Goal: Transaction & Acquisition: Purchase product/service

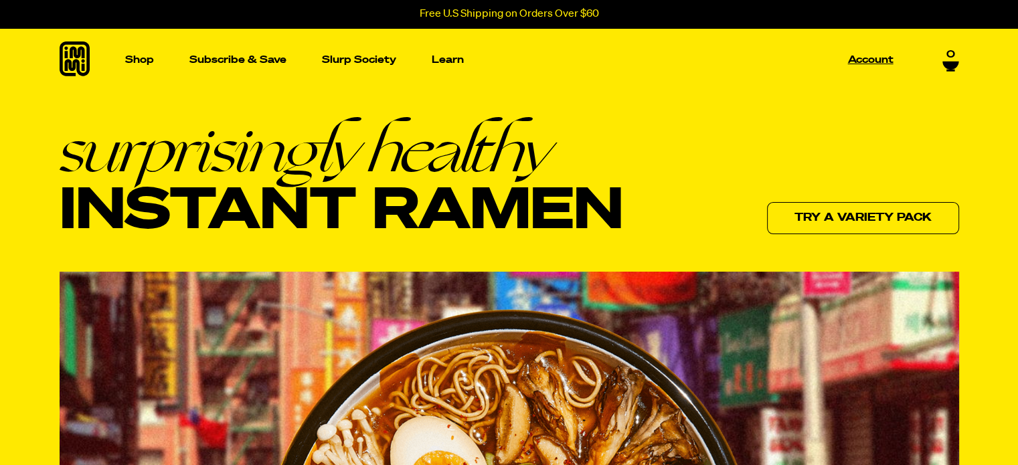
click at [862, 56] on p "Account" at bounding box center [871, 60] width 46 height 10
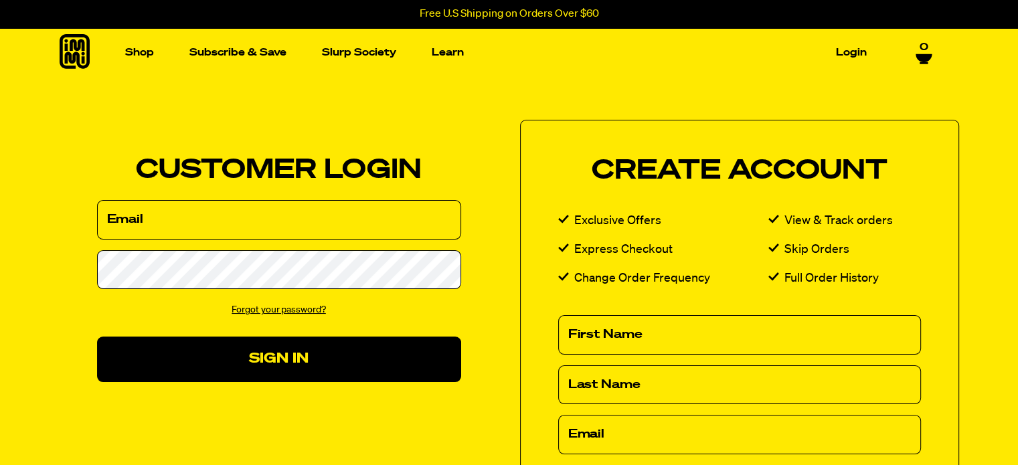
type input "mwryan45@gmail.com"
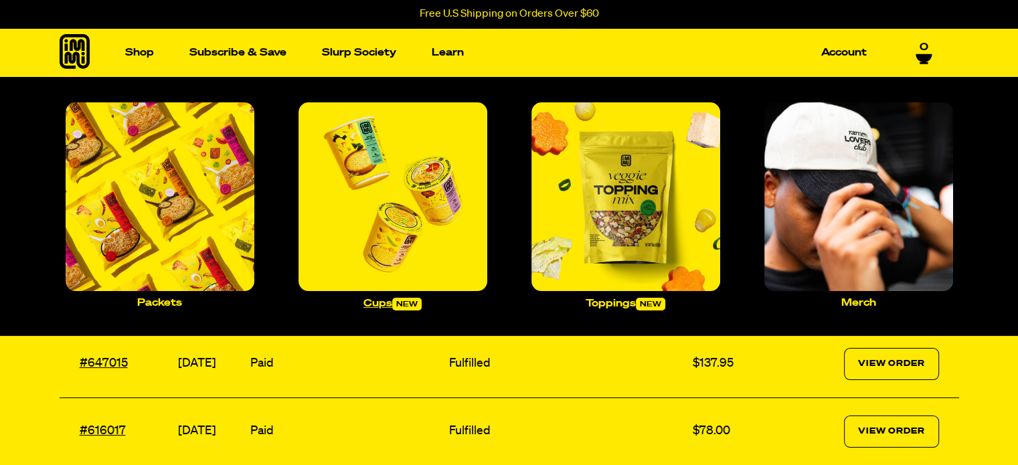
click at [408, 248] on img "Main navigation" at bounding box center [393, 196] width 189 height 189
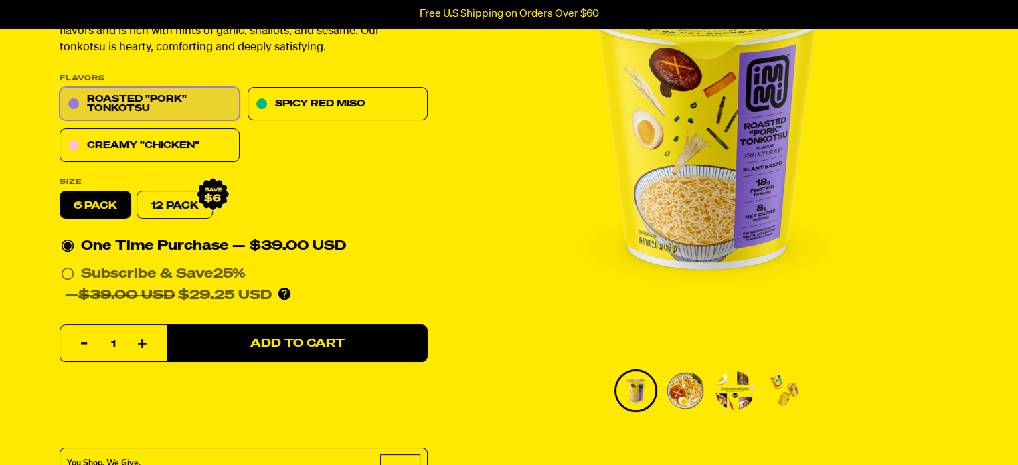
scroll to position [201, 0]
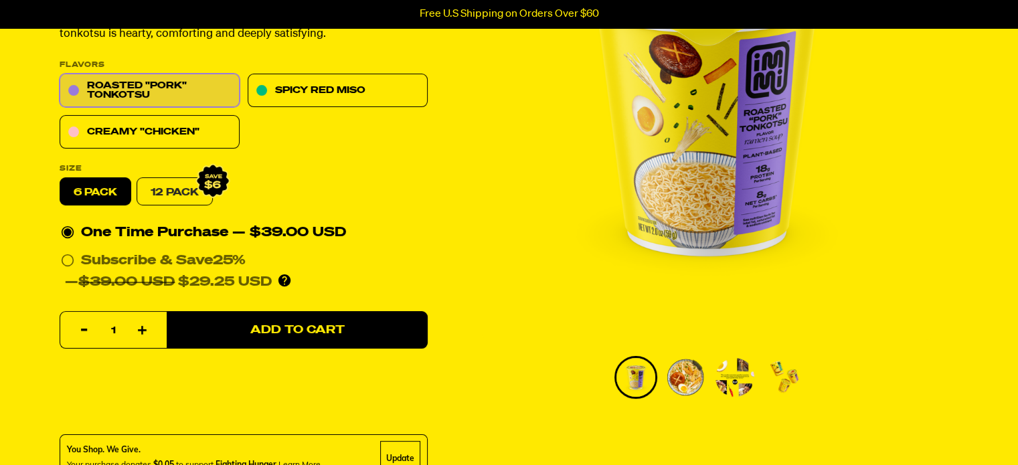
click at [171, 184] on link "12 Pack" at bounding box center [175, 192] width 76 height 28
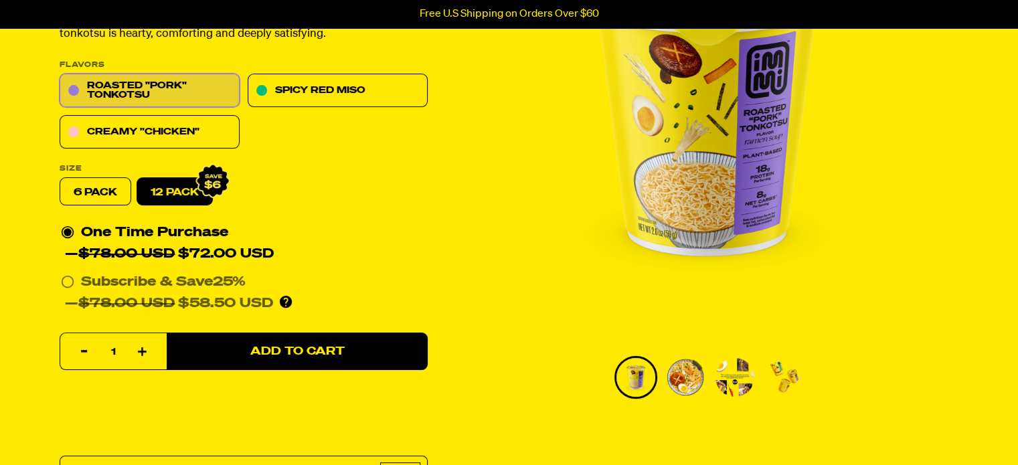
click at [96, 192] on label "6 pack" at bounding box center [96, 192] width 72 height 28
click at [60, 179] on input "6 pack" at bounding box center [60, 178] width 1 height 1
radio input "true"
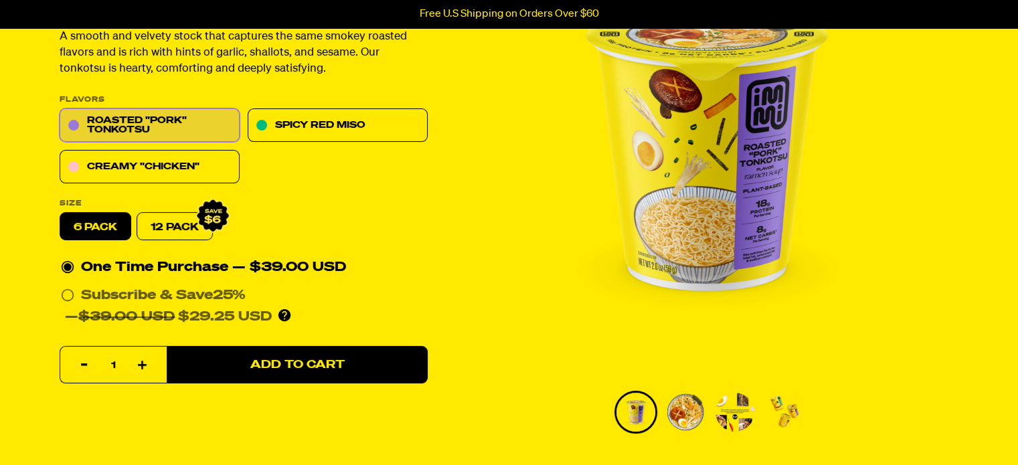
scroll to position [134, 0]
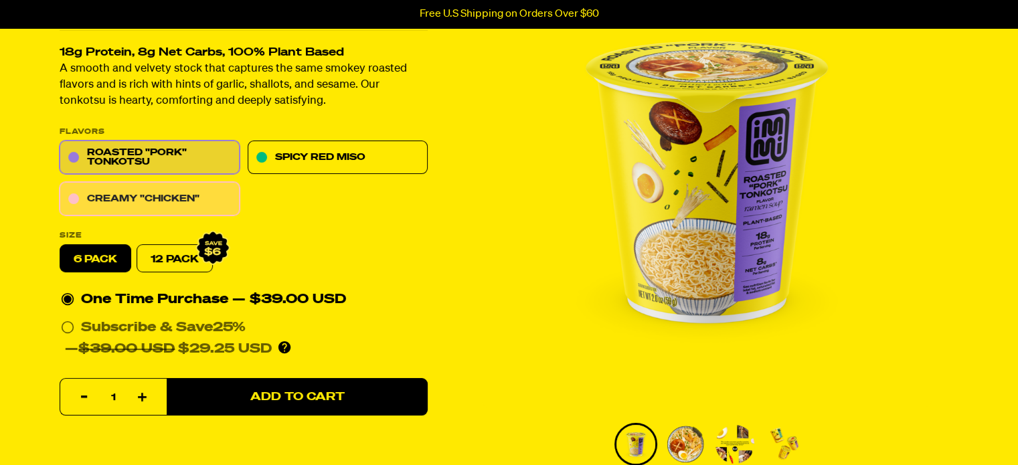
click at [104, 199] on link "Creamy "Chicken"" at bounding box center [150, 199] width 180 height 33
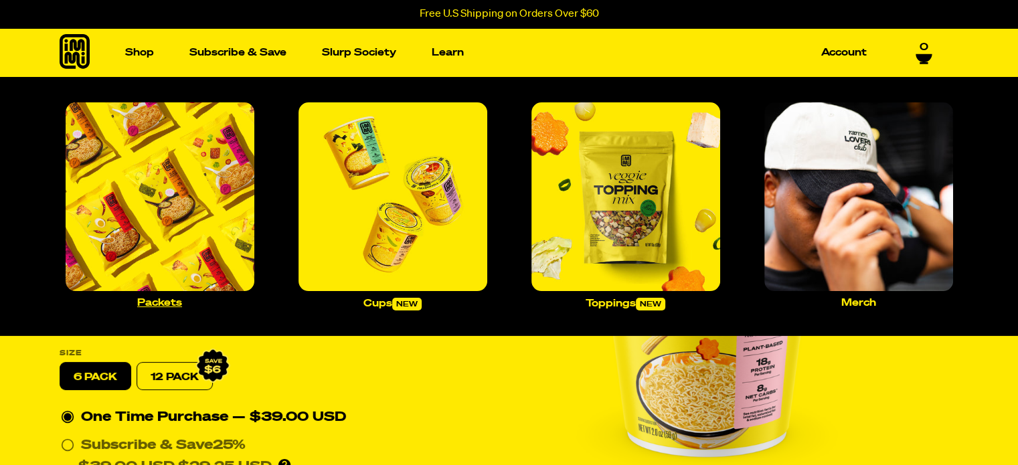
click at [177, 303] on p "Packets" at bounding box center [159, 303] width 45 height 10
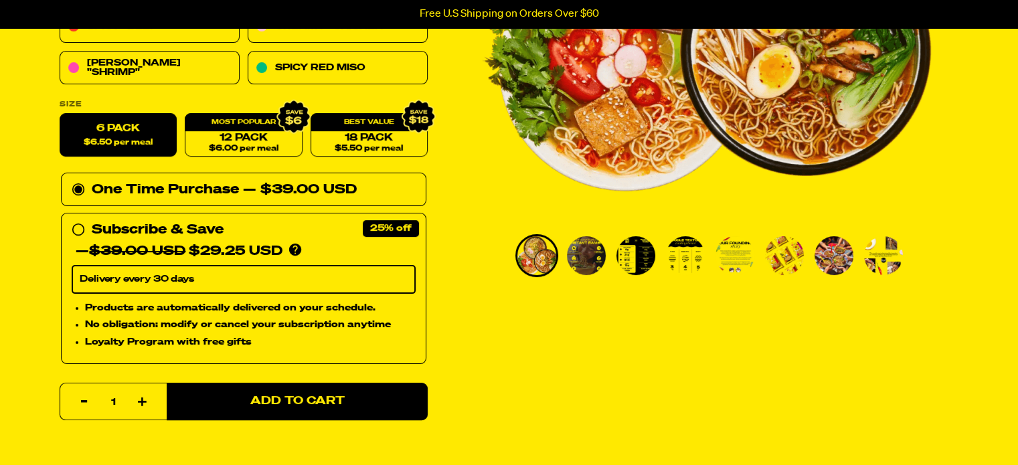
scroll to position [201, 0]
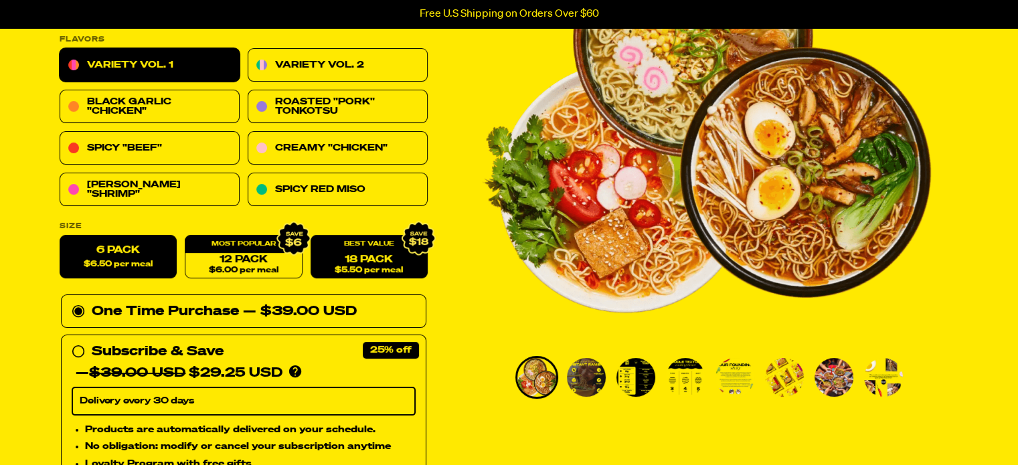
click at [358, 275] on link "18 Pack $5.50 per meal" at bounding box center [368, 258] width 117 height 44
radio input "false"
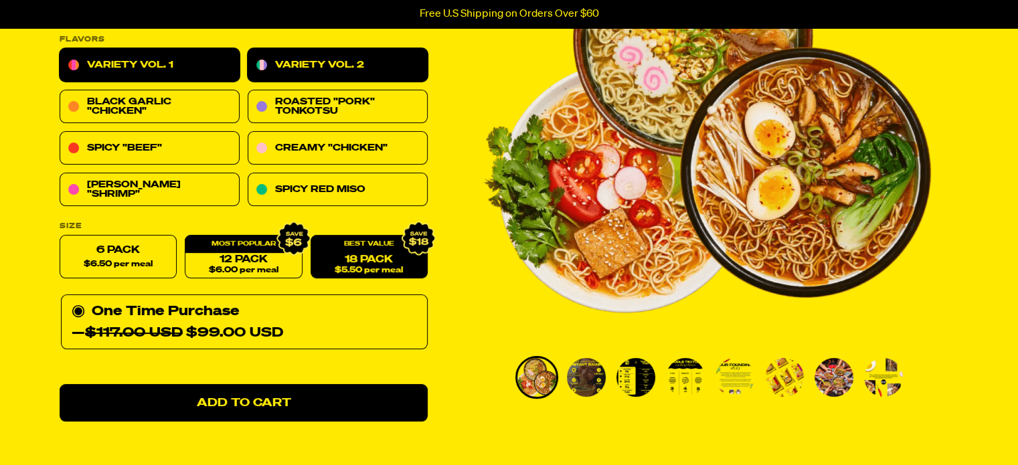
click at [388, 58] on link "Variety Vol. 2" at bounding box center [338, 65] width 180 height 33
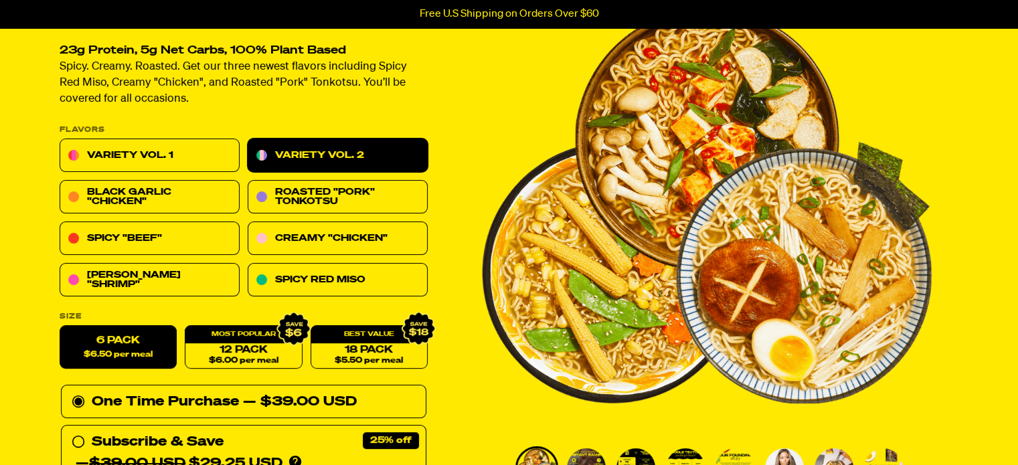
scroll to position [134, 0]
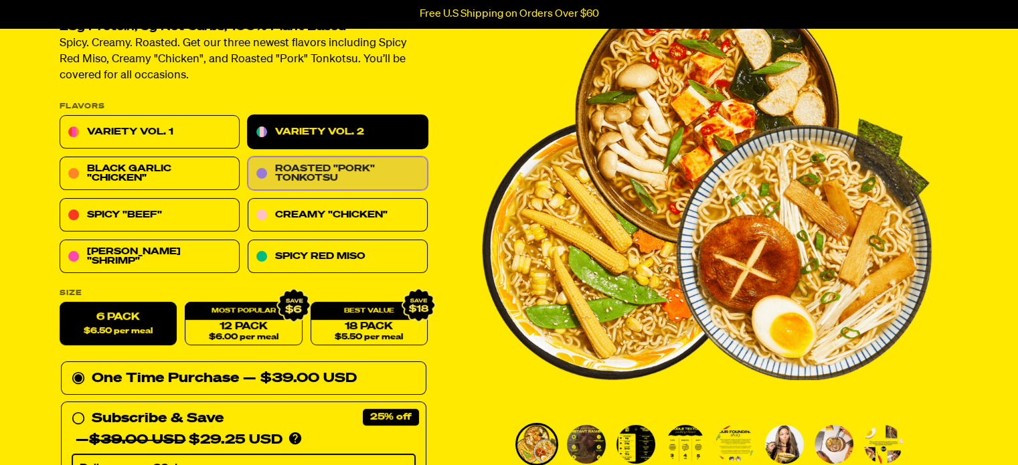
click at [392, 165] on link "Roasted "Pork" Tonkotsu" at bounding box center [338, 173] width 180 height 33
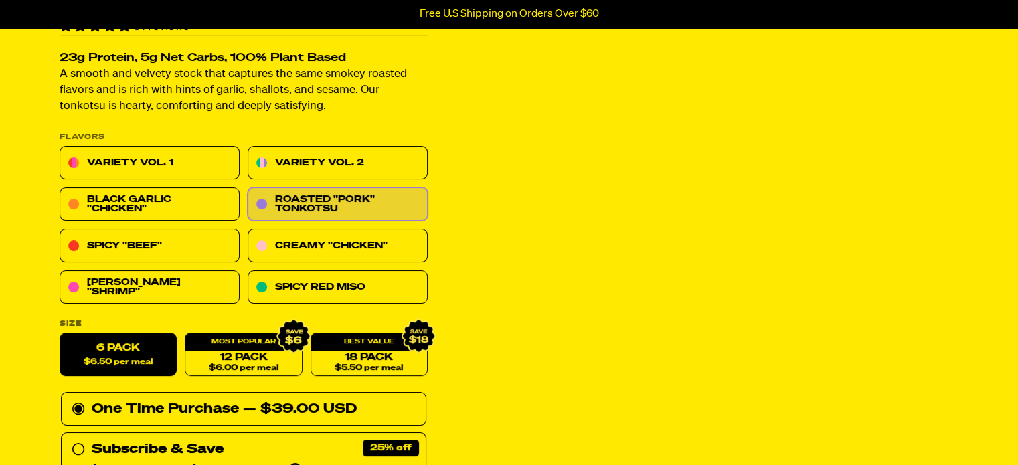
scroll to position [201, 0]
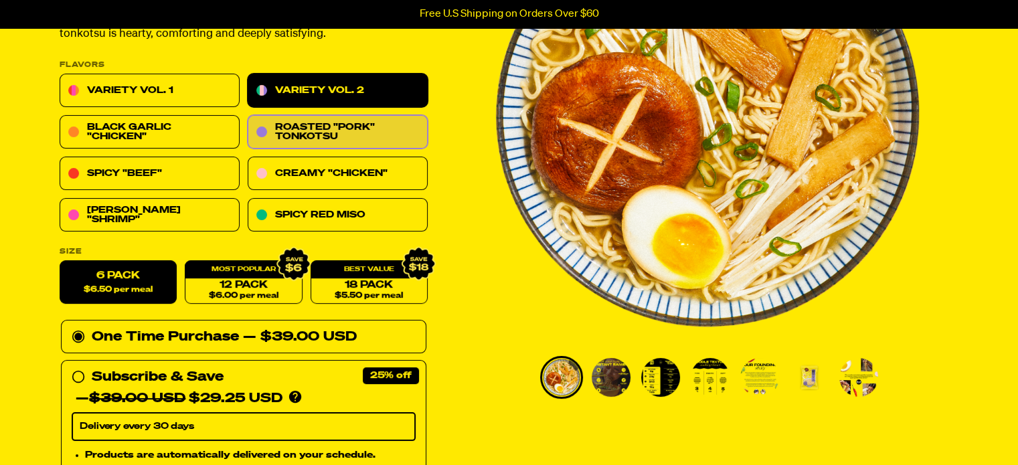
click at [339, 88] on link "Variety Vol. 2" at bounding box center [338, 90] width 180 height 33
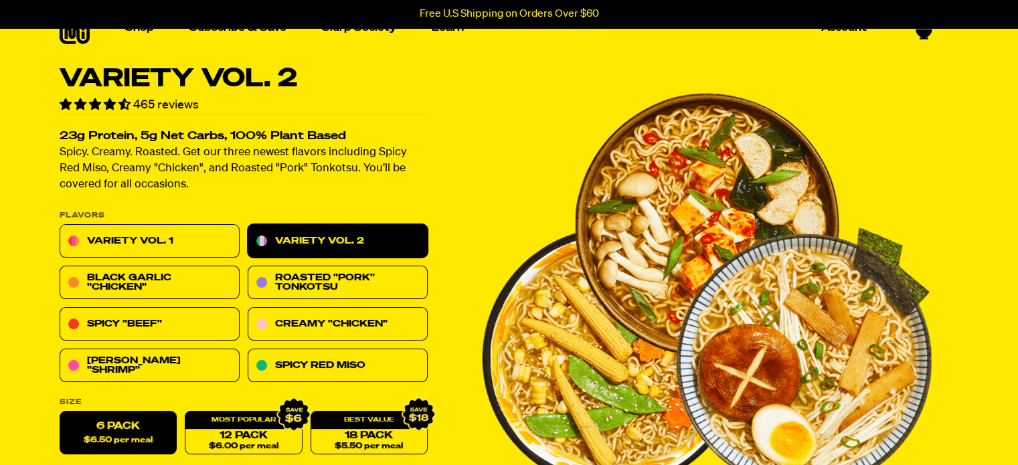
scroll to position [134, 0]
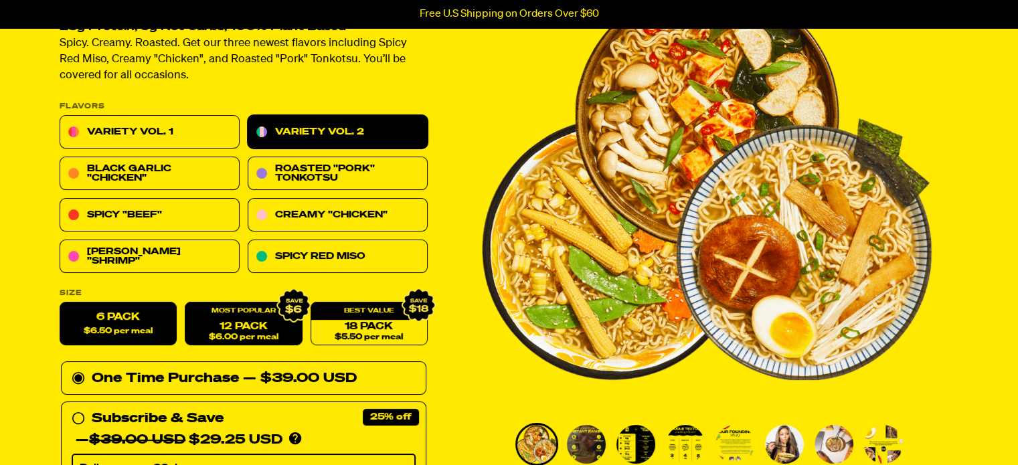
click at [257, 333] on span "$6.00 per meal" at bounding box center [243, 337] width 70 height 9
radio input "false"
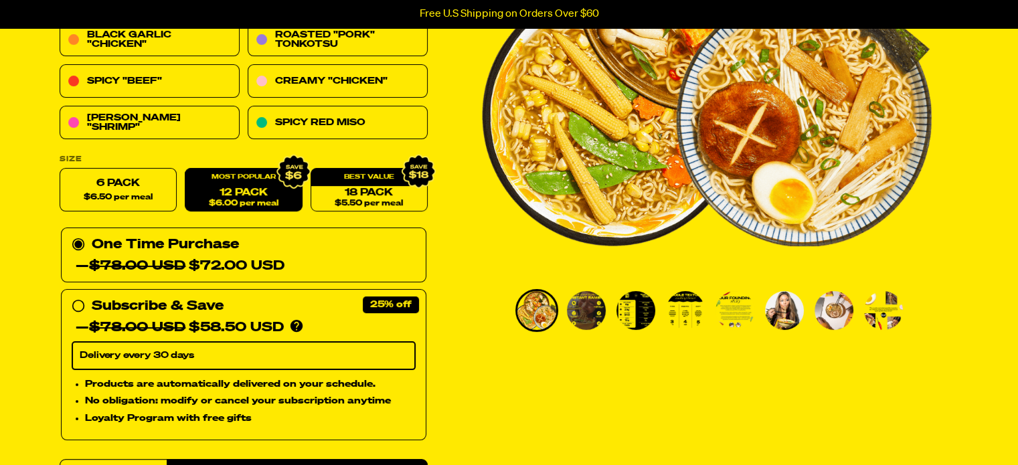
scroll to position [67, 0]
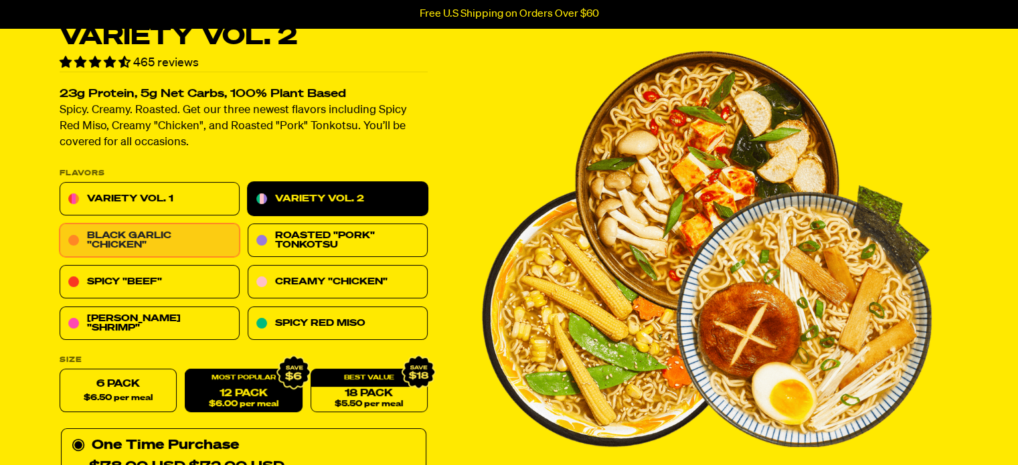
click at [147, 243] on link "Black Garlic "Chicken"" at bounding box center [150, 240] width 180 height 33
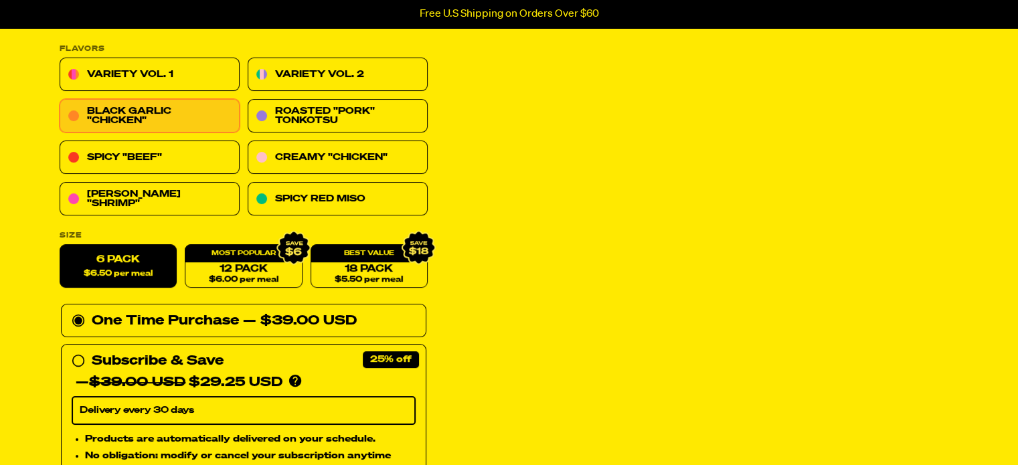
scroll to position [201, 0]
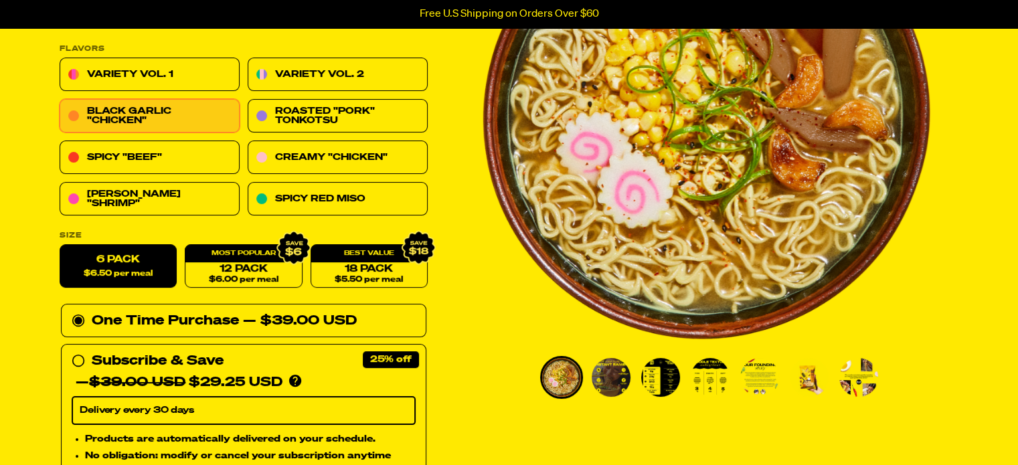
click at [115, 270] on span "$6.50 per meal" at bounding box center [118, 274] width 69 height 9
click at [60, 246] on input "6 Pack $6.50 per meal" at bounding box center [60, 245] width 1 height 1
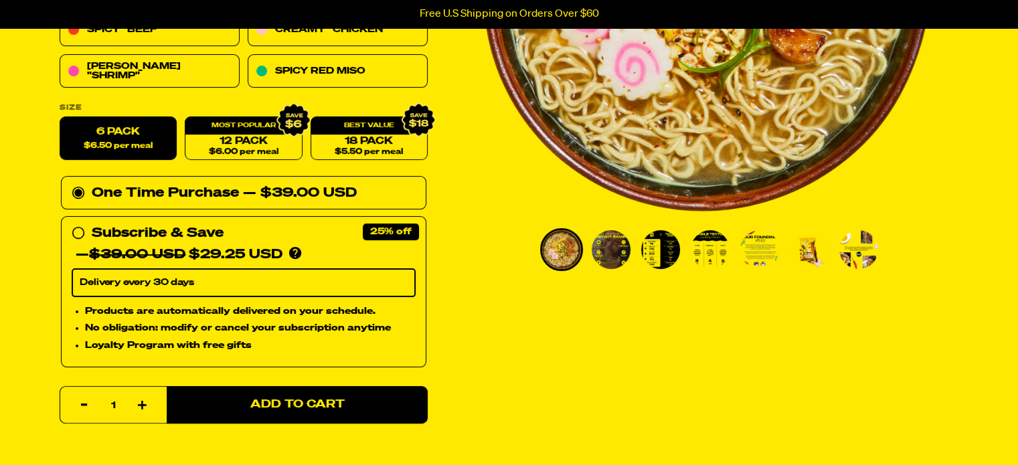
scroll to position [469, 0]
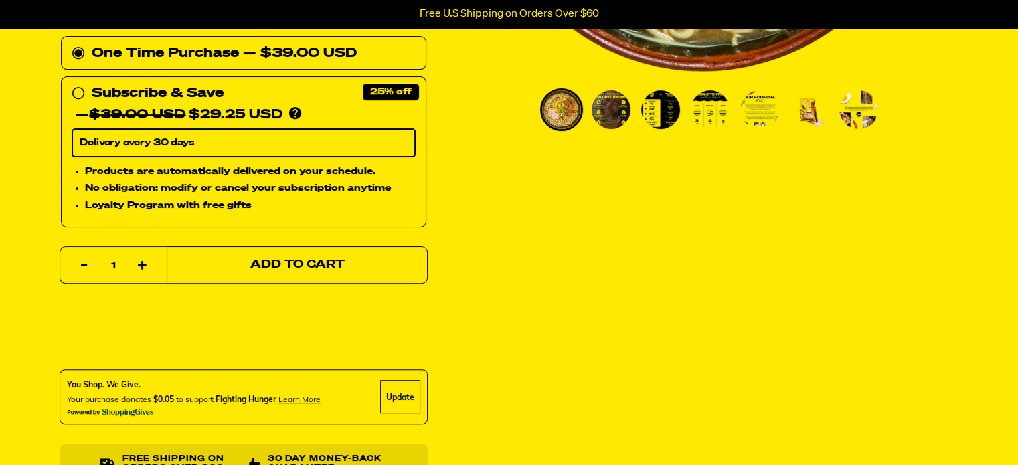
click at [329, 268] on span "Add to Cart" at bounding box center [297, 265] width 94 height 11
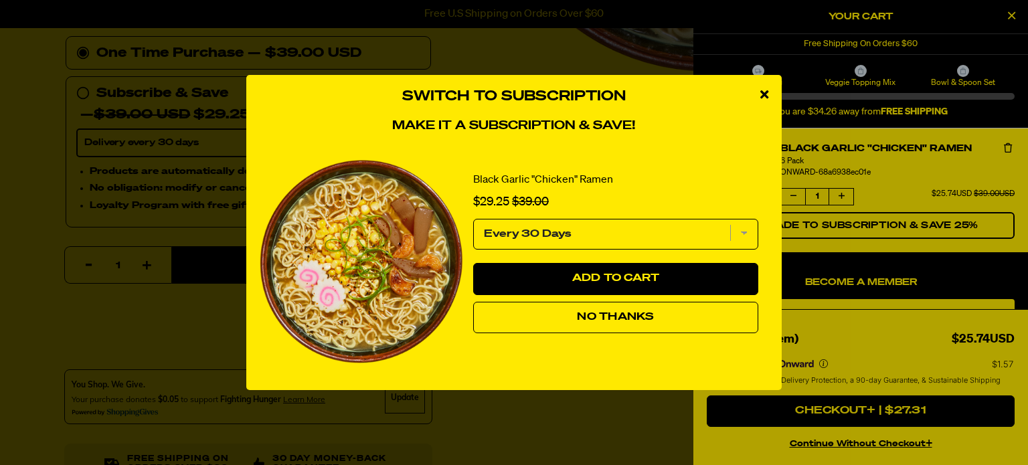
click at [663, 321] on button "No Thanks" at bounding box center [615, 318] width 285 height 32
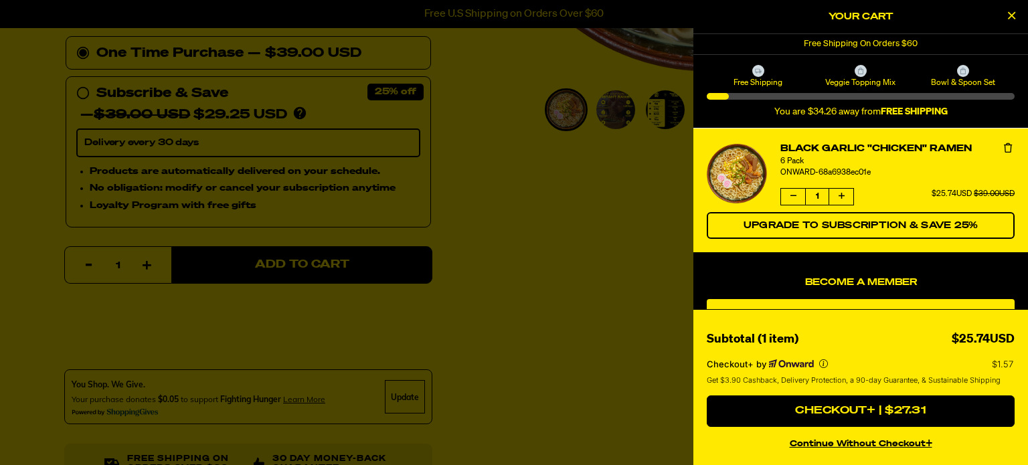
click at [1012, 15] on icon "Close Cart" at bounding box center [1011, 15] width 7 height 12
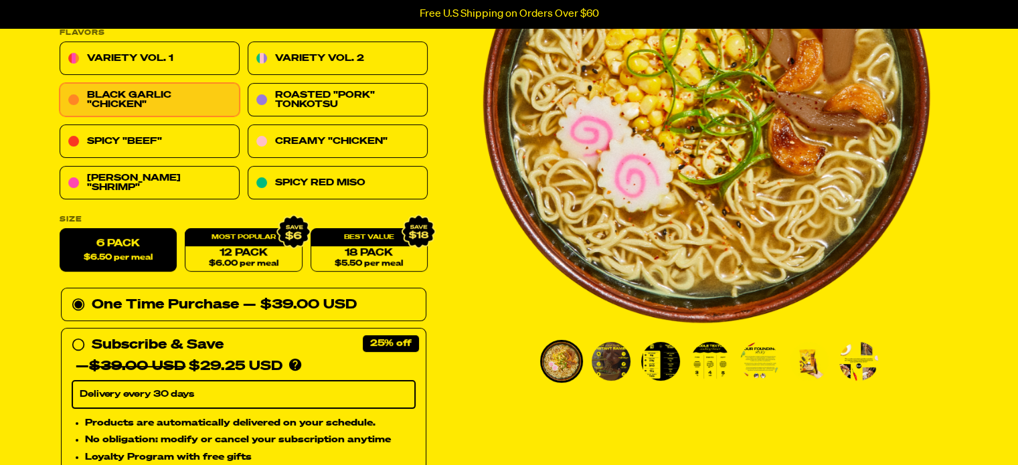
scroll to position [201, 0]
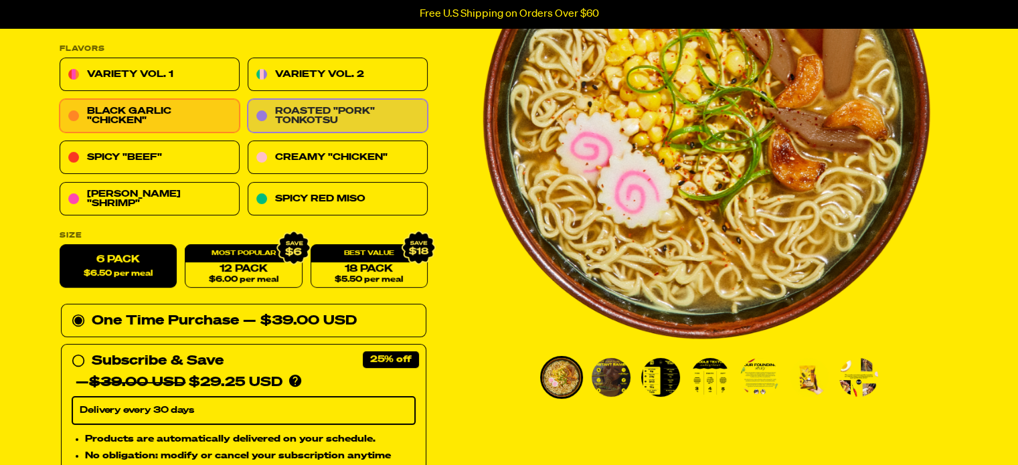
click at [341, 120] on link "Roasted "Pork" Tonkotsu" at bounding box center [338, 116] width 180 height 33
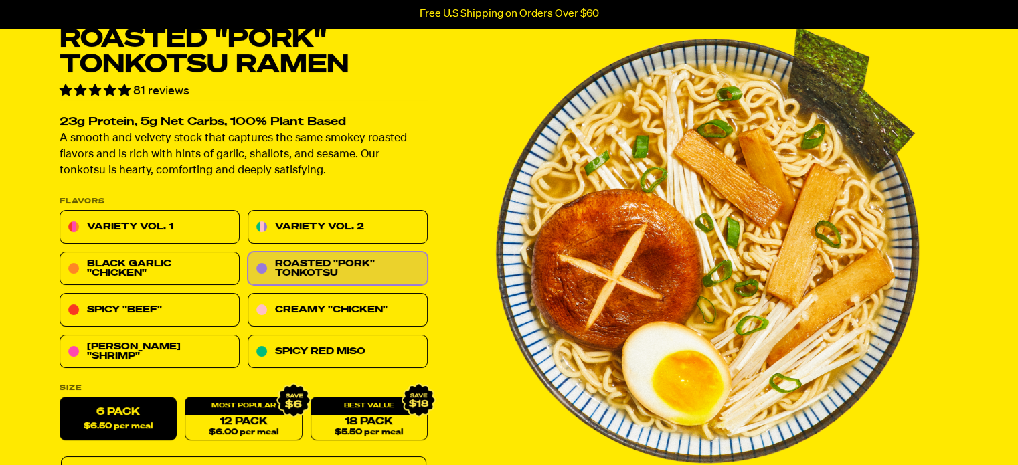
scroll to position [134, 0]
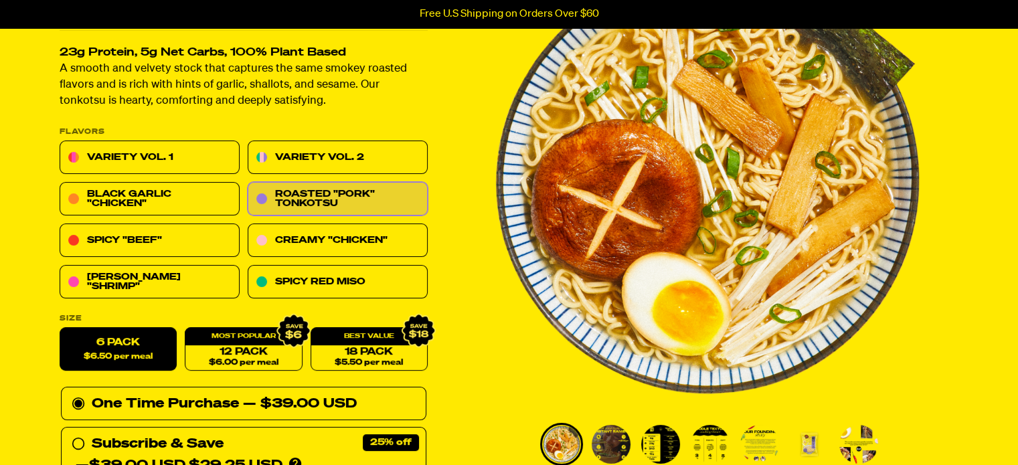
click at [123, 353] on span "$6.50 per meal" at bounding box center [118, 357] width 69 height 9
click at [60, 329] on input "6 pack $6.50 per meal" at bounding box center [60, 328] width 1 height 1
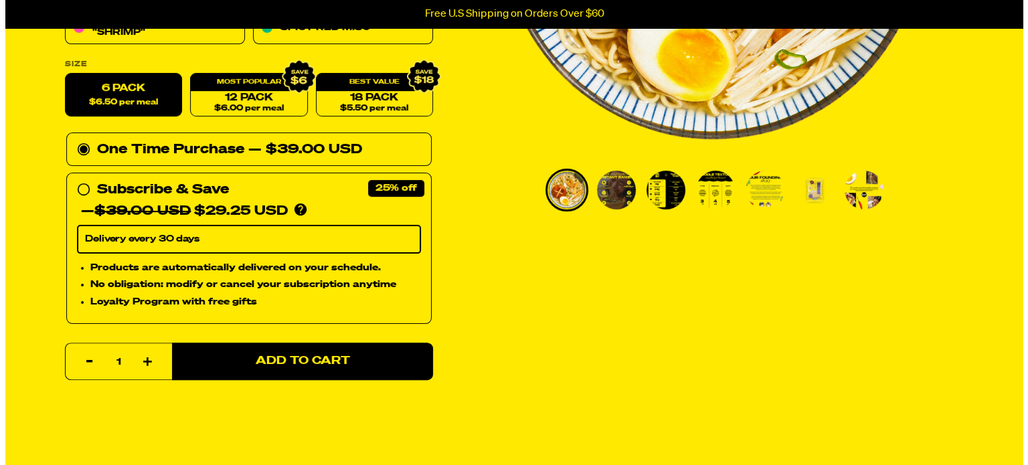
scroll to position [402, 0]
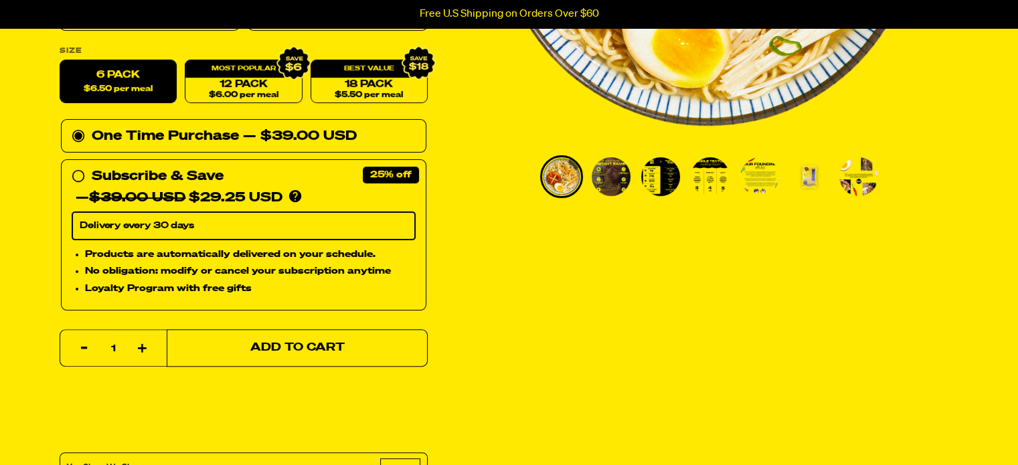
click at [319, 345] on span "Add to Cart" at bounding box center [297, 348] width 94 height 11
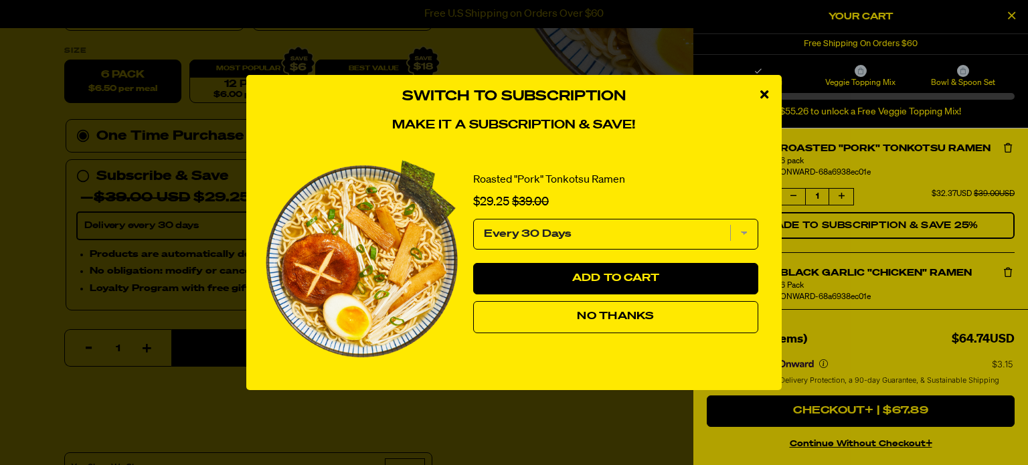
click at [686, 309] on button "No Thanks" at bounding box center [615, 317] width 285 height 32
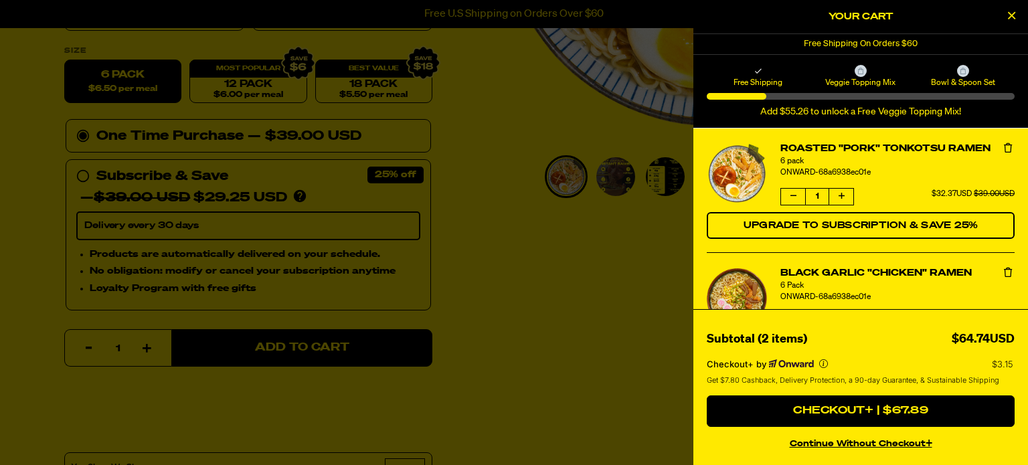
click at [900, 444] on button "continue without Checkout+" at bounding box center [861, 441] width 308 height 19
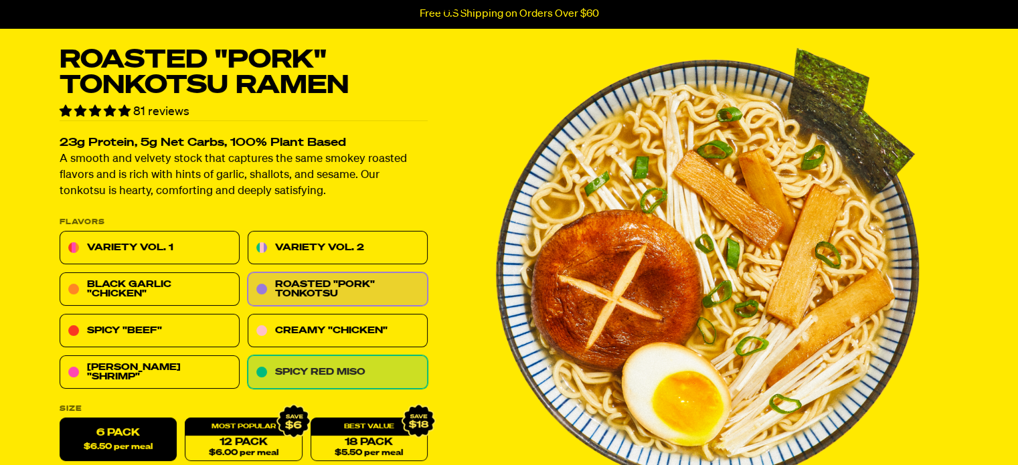
scroll to position [67, 0]
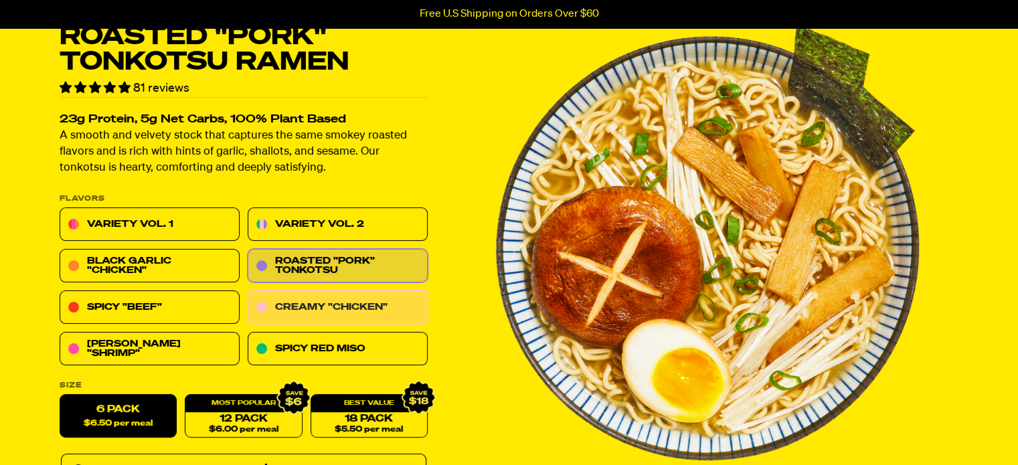
click at [340, 309] on link "Creamy "Chicken"" at bounding box center [338, 307] width 180 height 33
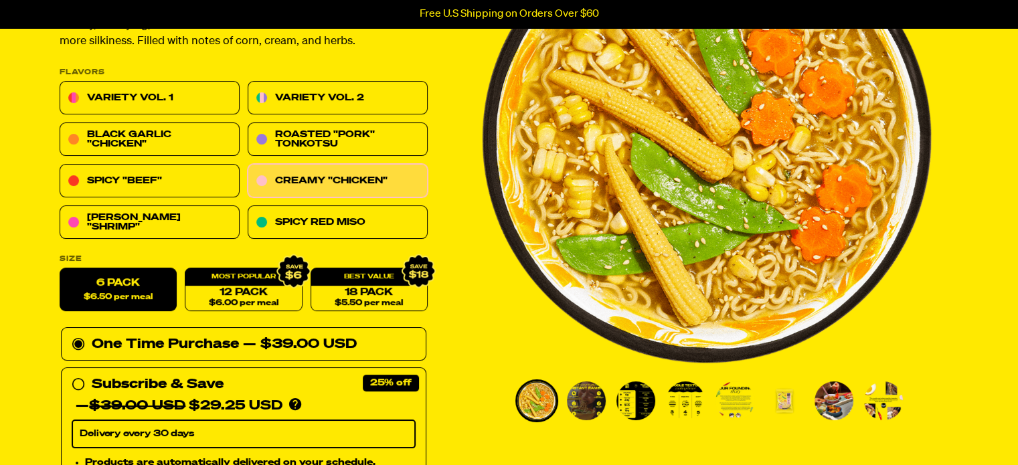
scroll to position [201, 0]
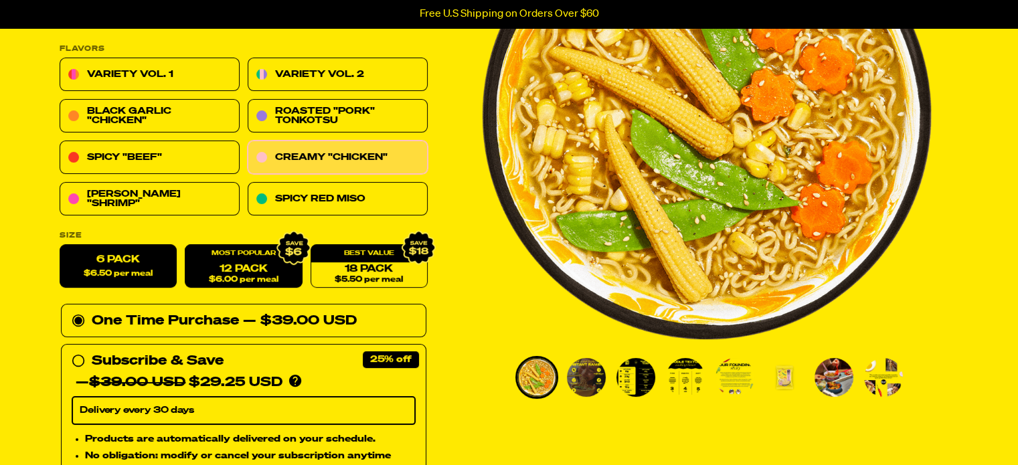
click at [248, 278] on span "$6.00 per meal" at bounding box center [243, 280] width 70 height 9
radio input "false"
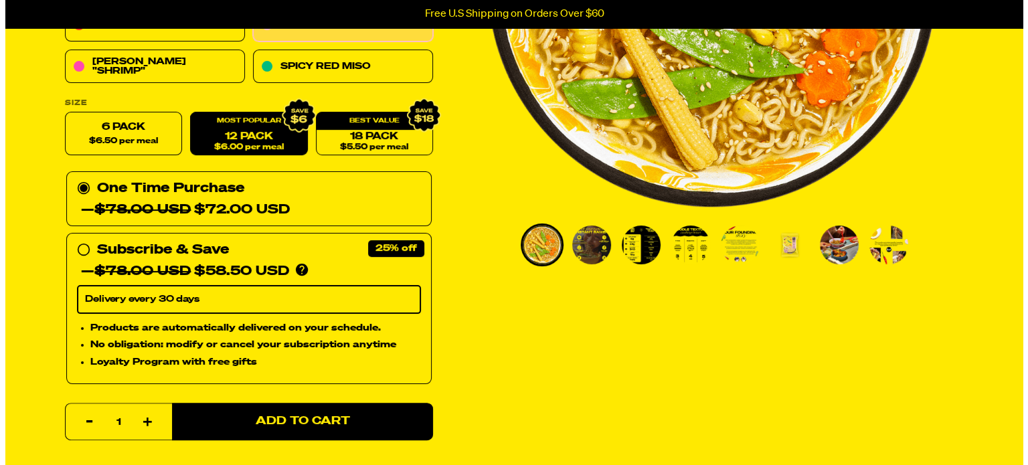
scroll to position [335, 0]
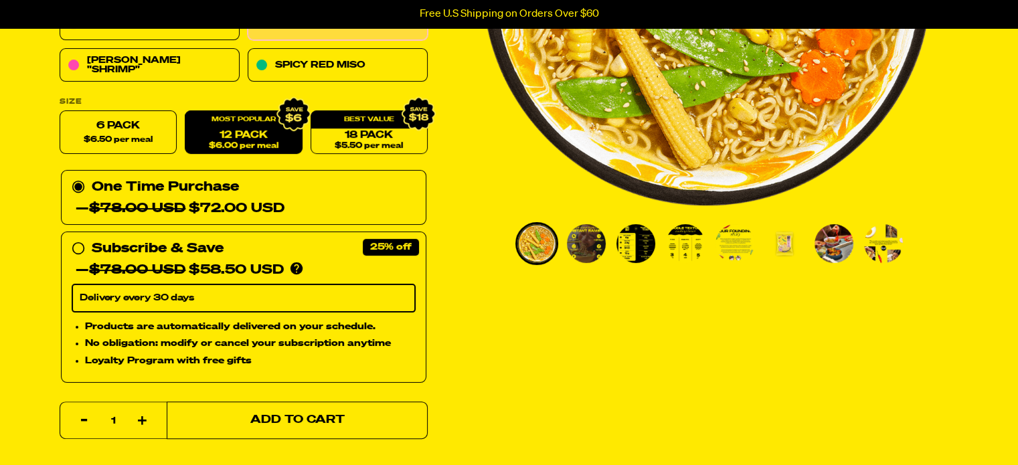
click at [359, 416] on button "Add to Cart" at bounding box center [297, 420] width 261 height 37
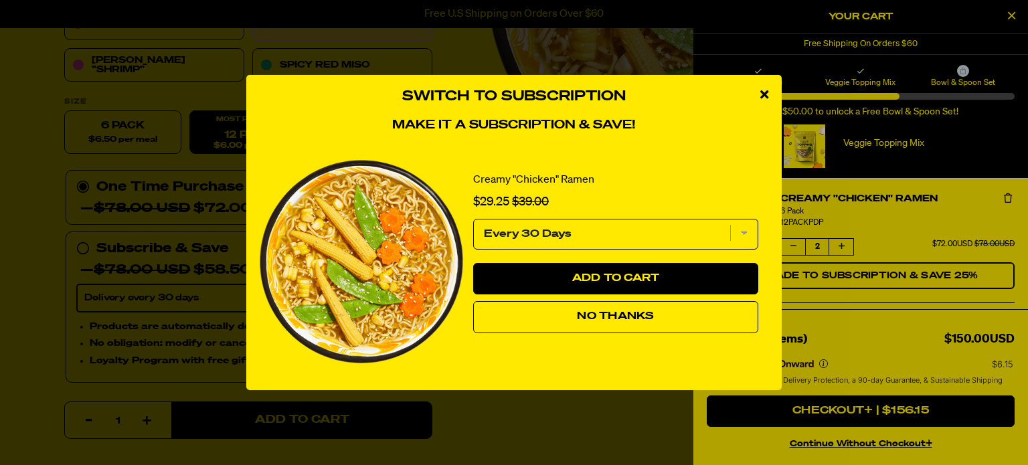
click at [659, 316] on button "No Thanks" at bounding box center [615, 317] width 285 height 32
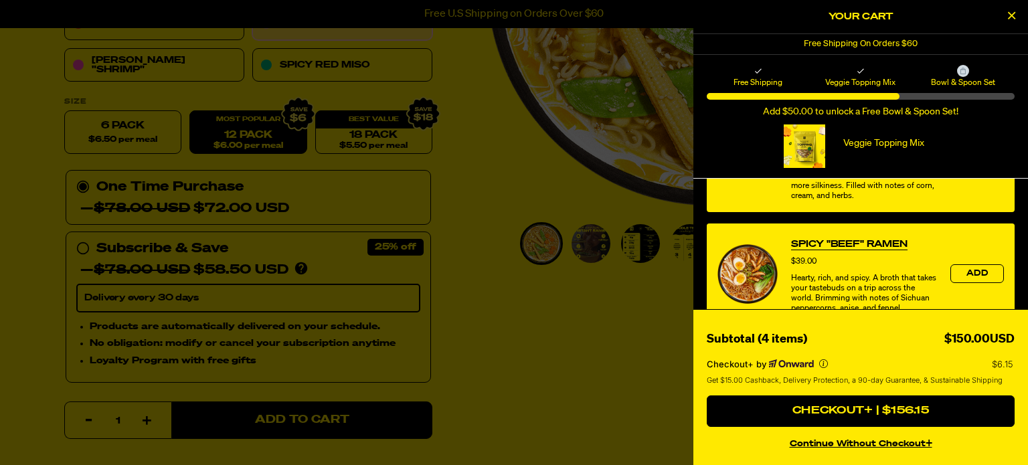
scroll to position [945, 0]
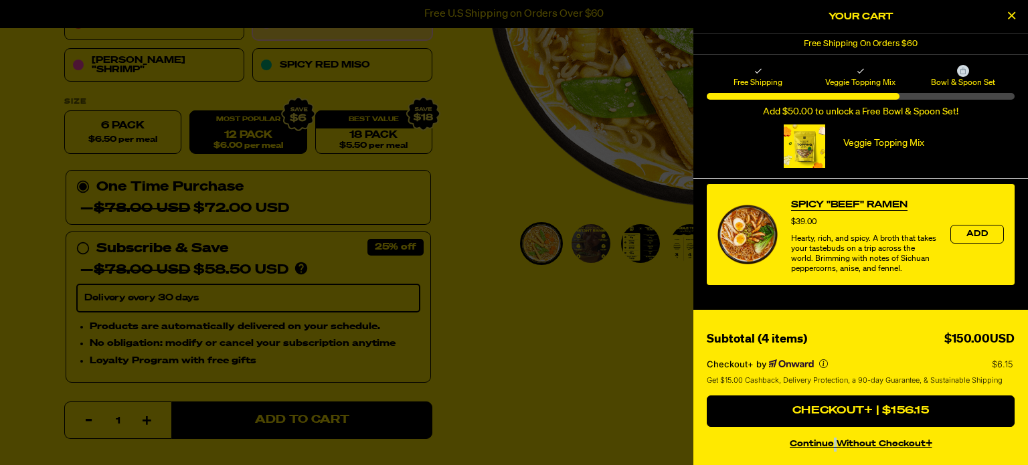
click at [835, 443] on button "continue without Checkout+" at bounding box center [861, 441] width 308 height 19
